Goal: Navigation & Orientation: Find specific page/section

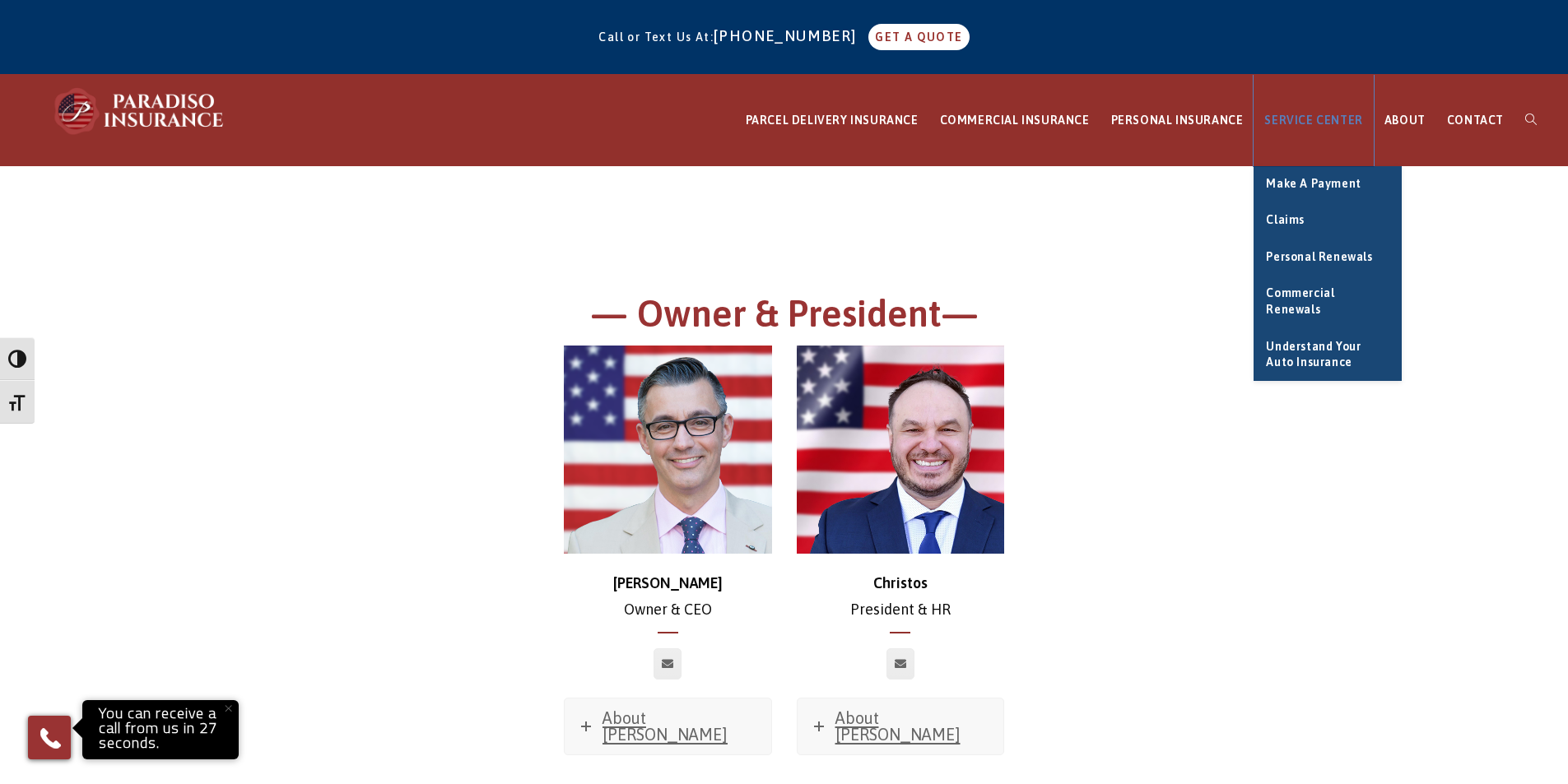
click at [1345, 121] on span "SERVICE CENTER" at bounding box center [1312, 119] width 98 height 13
click at [1321, 184] on span "Make a Payment" at bounding box center [1313, 183] width 95 height 13
click at [1329, 255] on span "Personal Renewals" at bounding box center [1319, 256] width 106 height 13
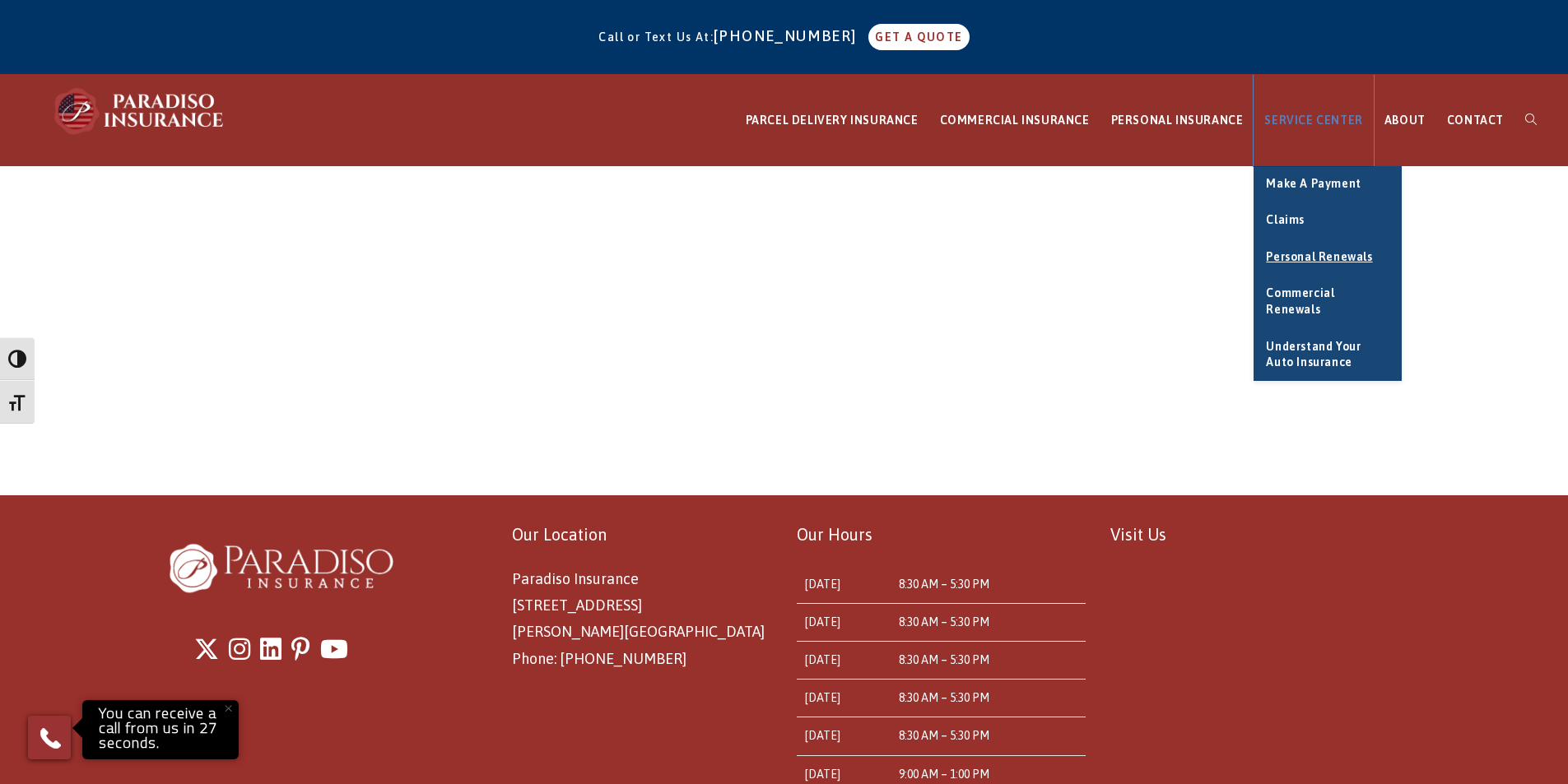
click at [1318, 118] on span "SERVICE CENTER" at bounding box center [1312, 119] width 98 height 13
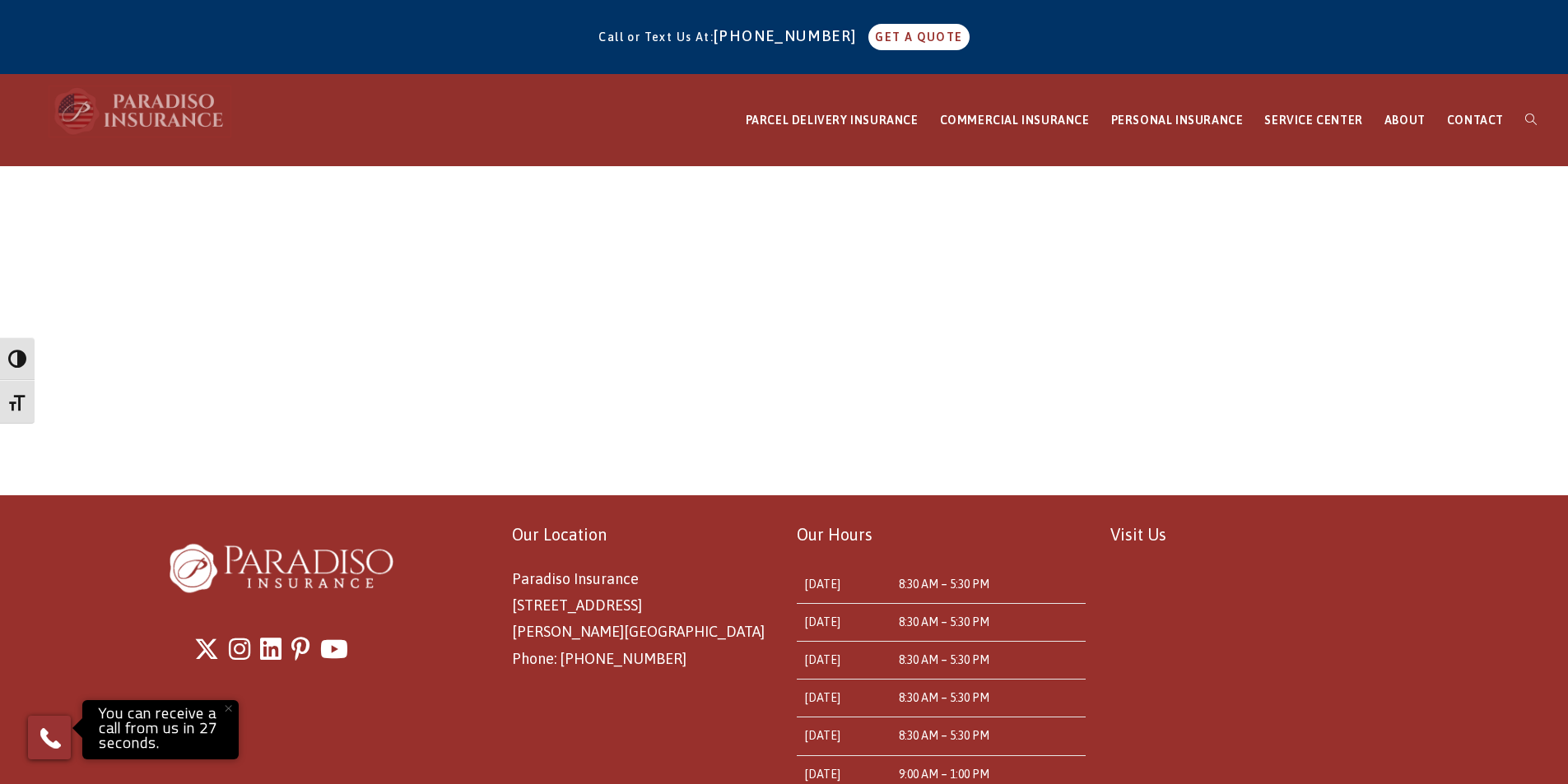
click at [148, 117] on img at bounding box center [140, 111] width 181 height 49
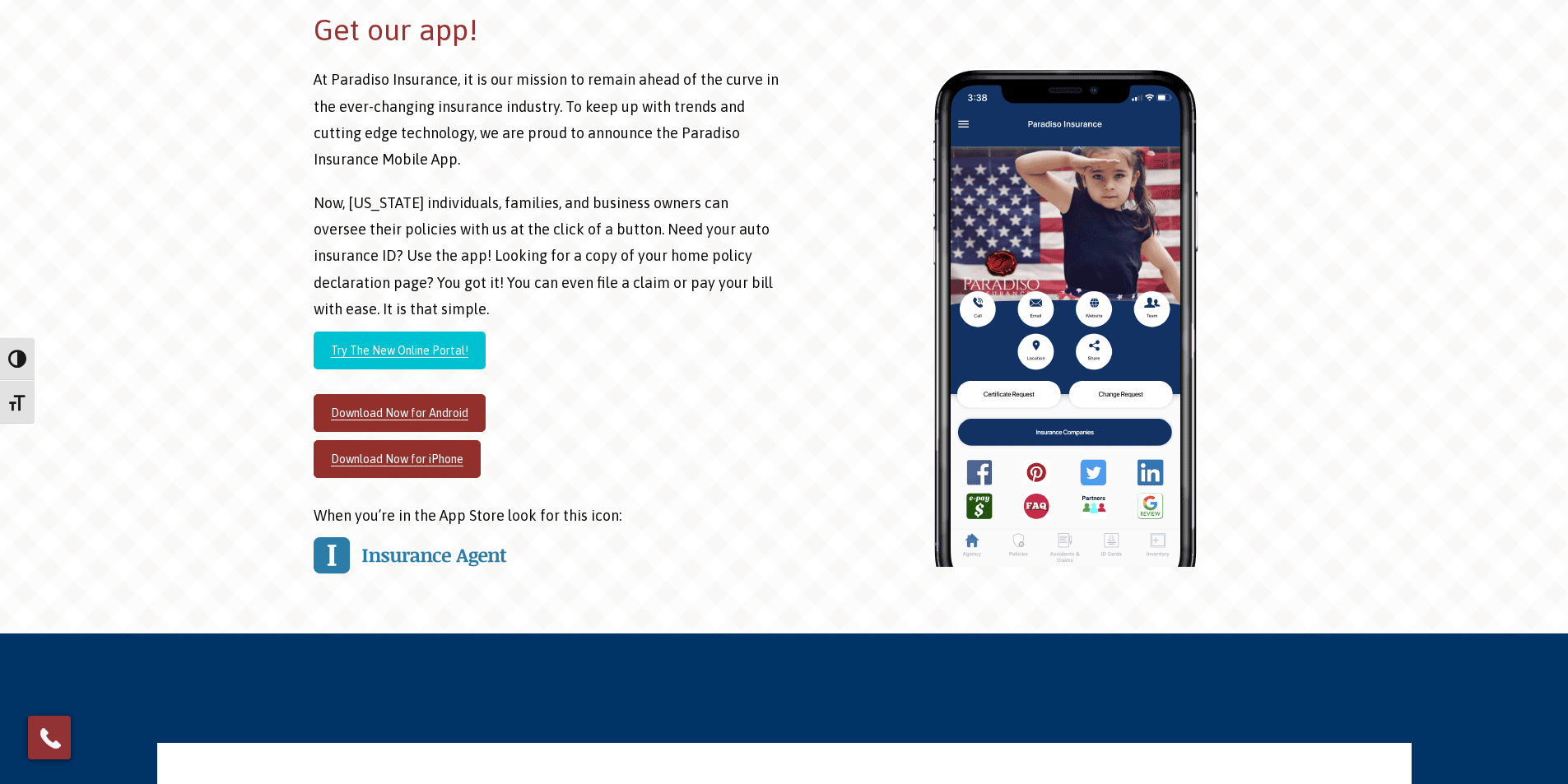
scroll to position [2059, 0]
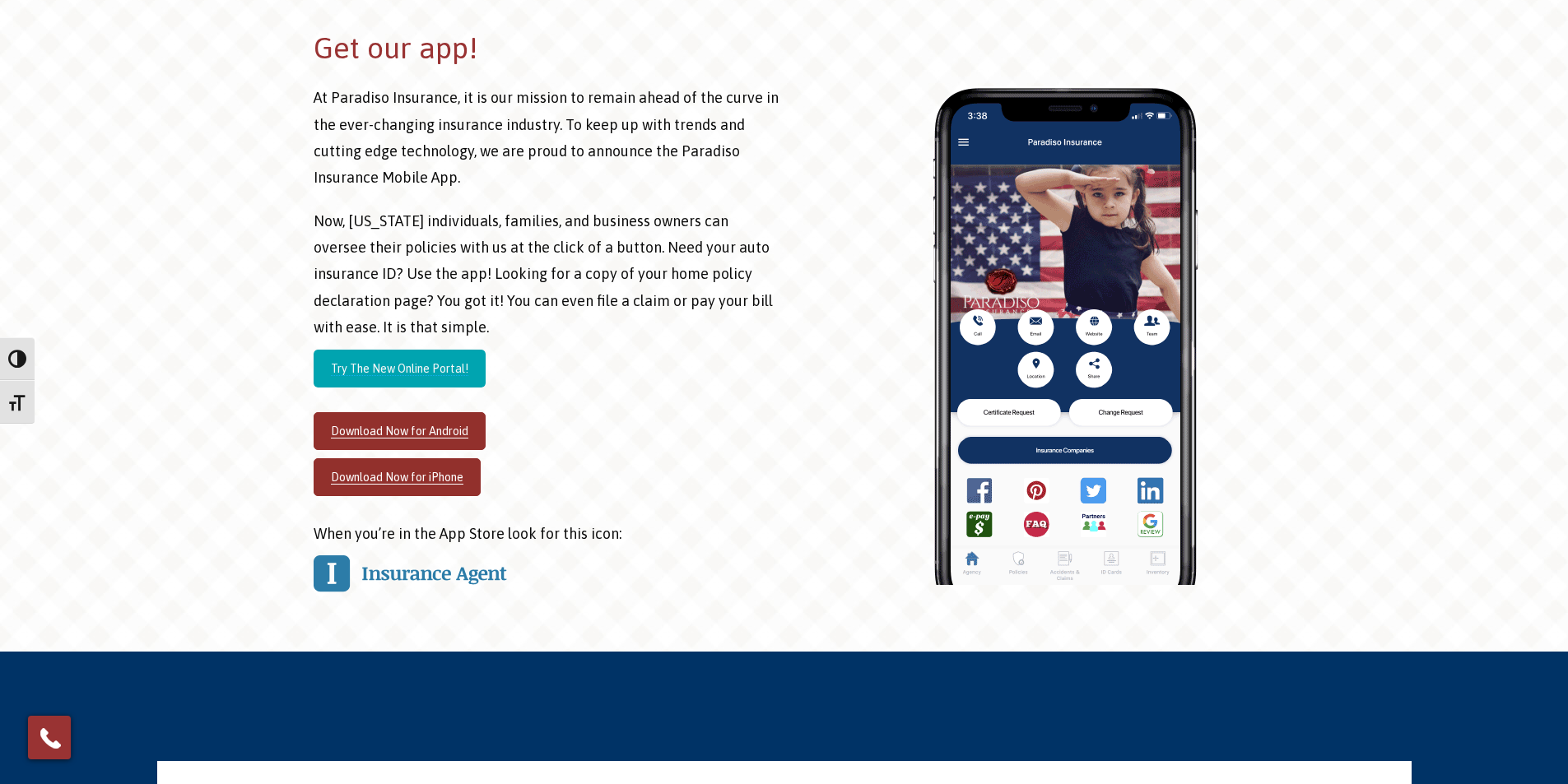
click at [449, 349] on link "Try The New Online Portal!" at bounding box center [400, 368] width 172 height 38
